Goal: Task Accomplishment & Management: Manage account settings

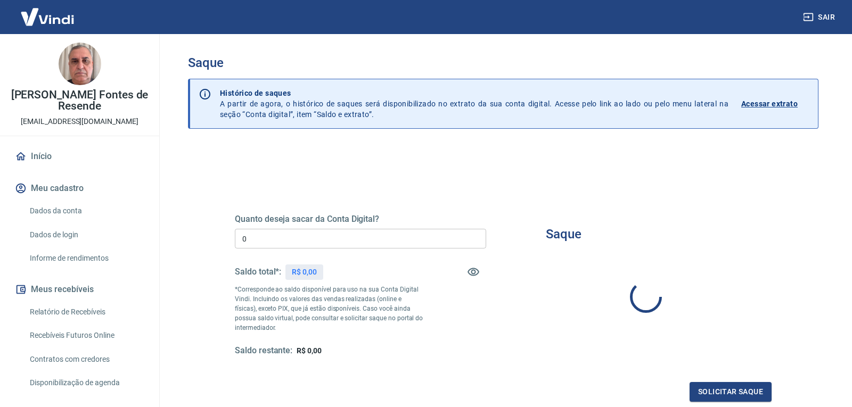
type input "R$ 0,00"
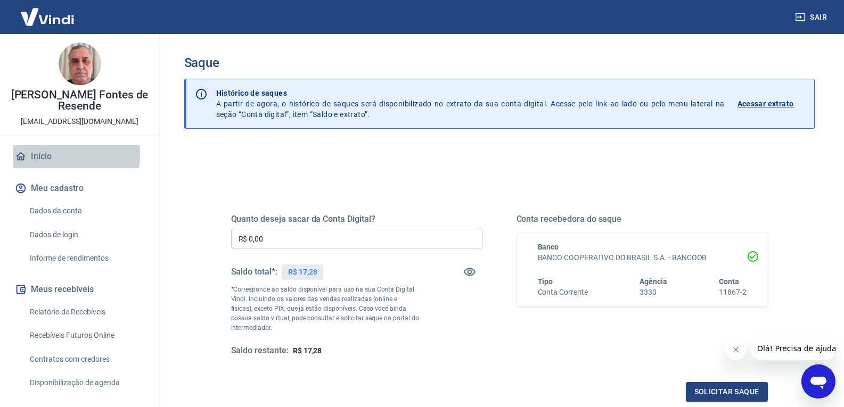
click at [39, 155] on link "Início" at bounding box center [80, 156] width 134 height 23
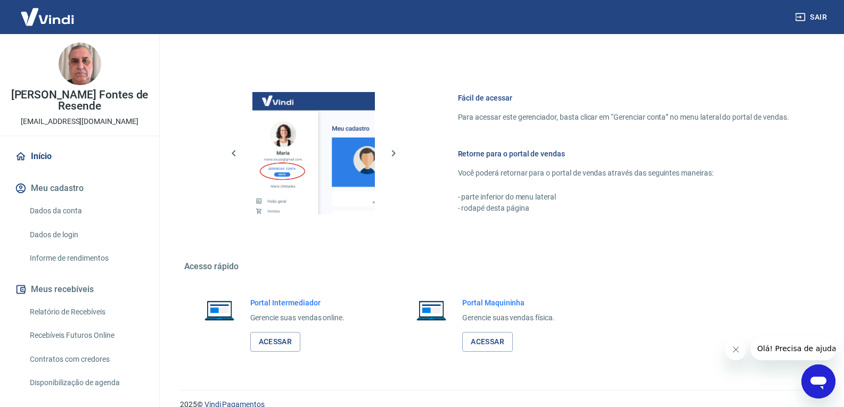
scroll to position [423, 0]
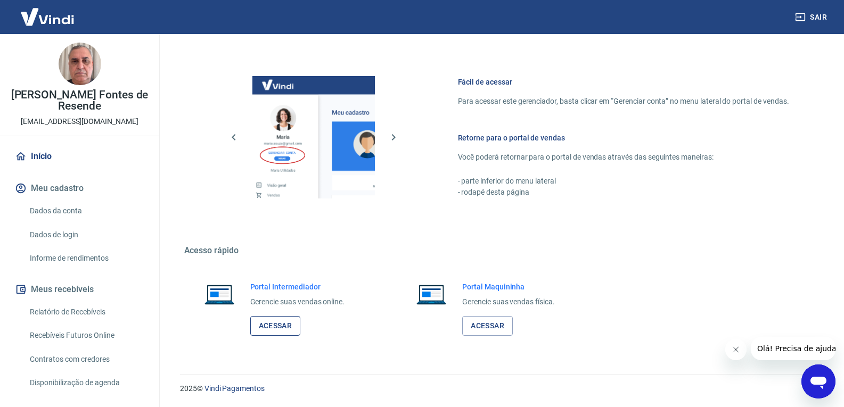
click at [273, 327] on link "Acessar" at bounding box center [275, 326] width 51 height 20
click at [268, 321] on link "Acessar" at bounding box center [275, 326] width 51 height 20
